Goal: Task Accomplishment & Management: Complete application form

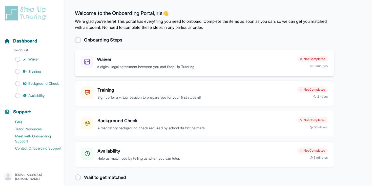
click at [234, 65] on p "A digital, legal agreement between you and Step Up Tutoring" at bounding box center [195, 67] width 196 height 6
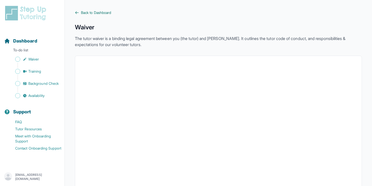
click at [98, 12] on span "Back to Dashboard" at bounding box center [96, 12] width 30 height 5
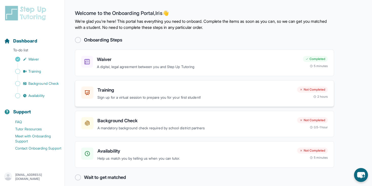
click at [133, 94] on div "Training Sign up for a virtual session to prepare you for your first student!" at bounding box center [196, 94] width 196 height 14
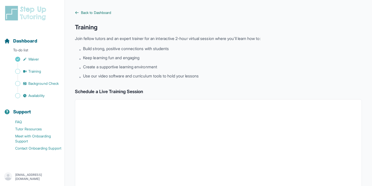
click at [95, 11] on span "Back to Dashboard" at bounding box center [96, 12] width 30 height 5
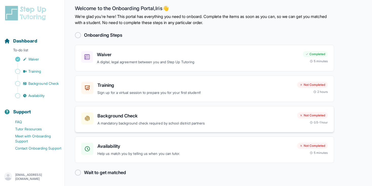
scroll to position [5, 0]
click at [155, 120] on div "Background Check A mandatory background check required by school district partn…" at bounding box center [196, 119] width 196 height 14
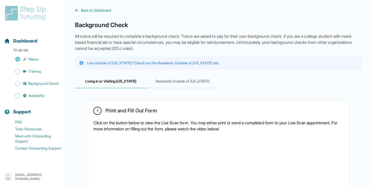
scroll to position [1, 0]
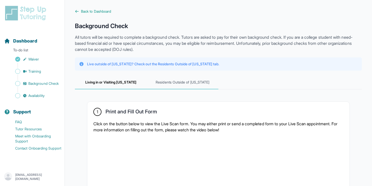
click at [170, 86] on span "Residents Outside of California" at bounding box center [183, 83] width 72 height 14
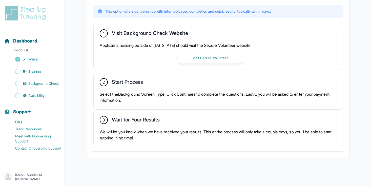
scroll to position [136, 0]
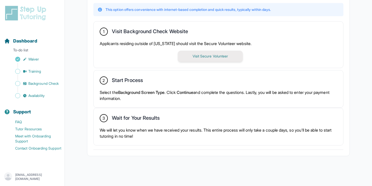
click at [191, 57] on button "Visit Secure Volunteer" at bounding box center [210, 56] width 65 height 11
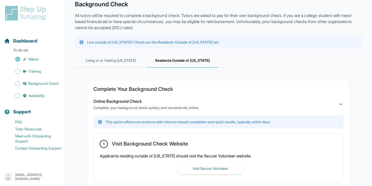
scroll to position [24, 0]
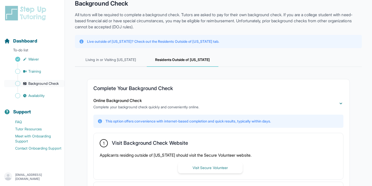
click at [49, 83] on span "Background Check" at bounding box center [43, 83] width 30 height 5
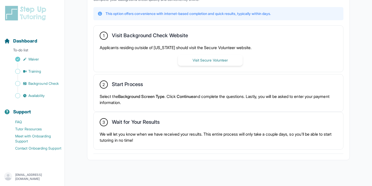
scroll to position [136, 0]
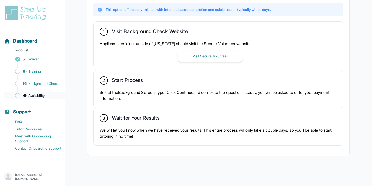
click at [48, 97] on link "Availability" at bounding box center [34, 95] width 61 height 7
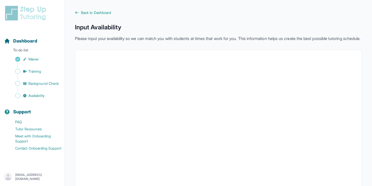
click at [94, 15] on div "Back to Dashboard Input Availability Please input your availability so we can m…" at bounding box center [218, 140] width 287 height 260
click at [94, 14] on span "Back to Dashboard" at bounding box center [96, 12] width 30 height 5
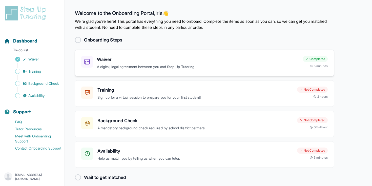
scroll to position [5, 0]
